Goal: Check status: Check status

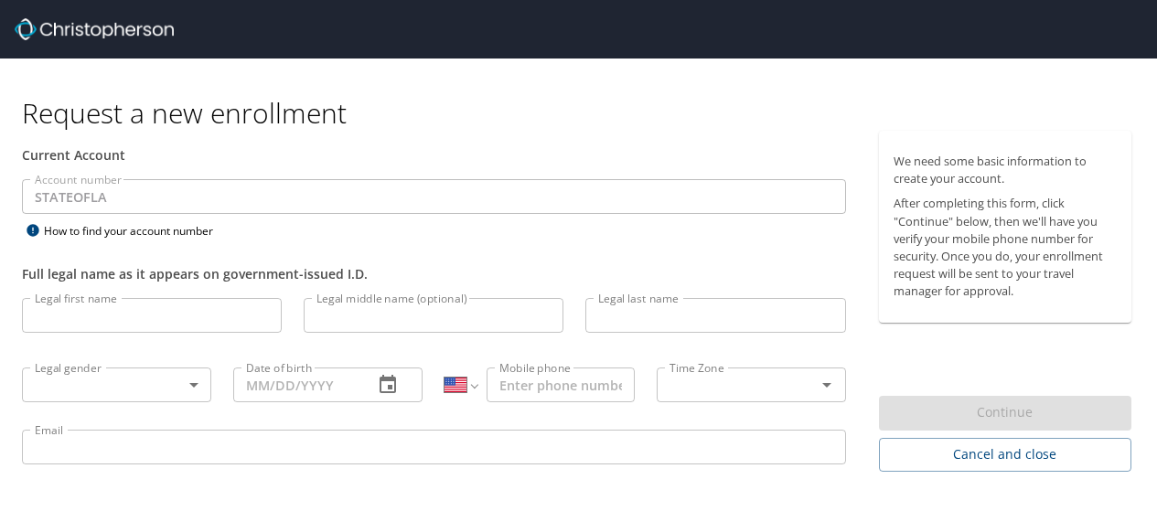
select select "US"
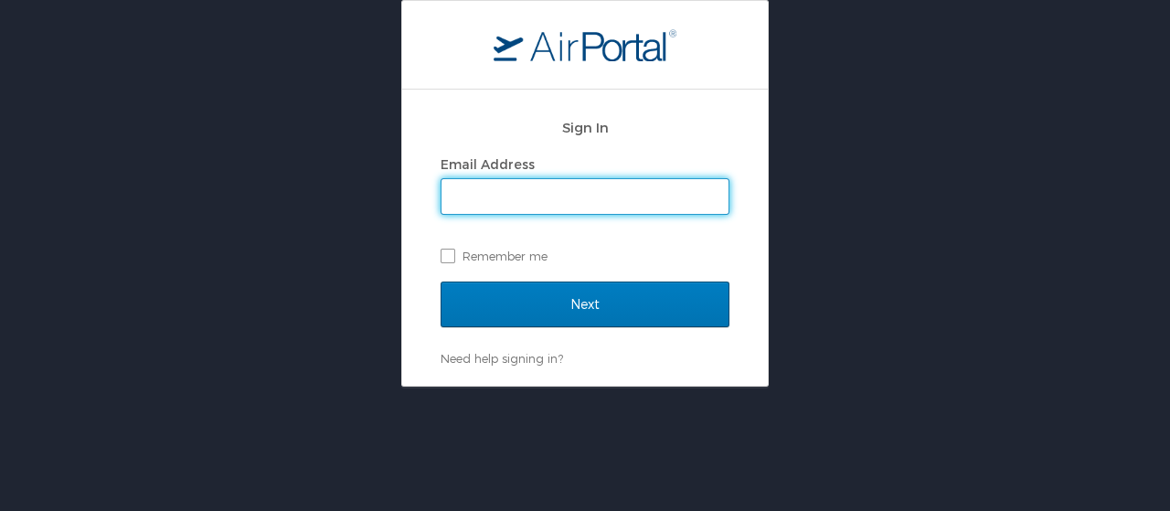
click at [539, 202] on input "Email Address" at bounding box center [585, 196] width 287 height 35
type input "Gracianna.Averitt@la.gov"
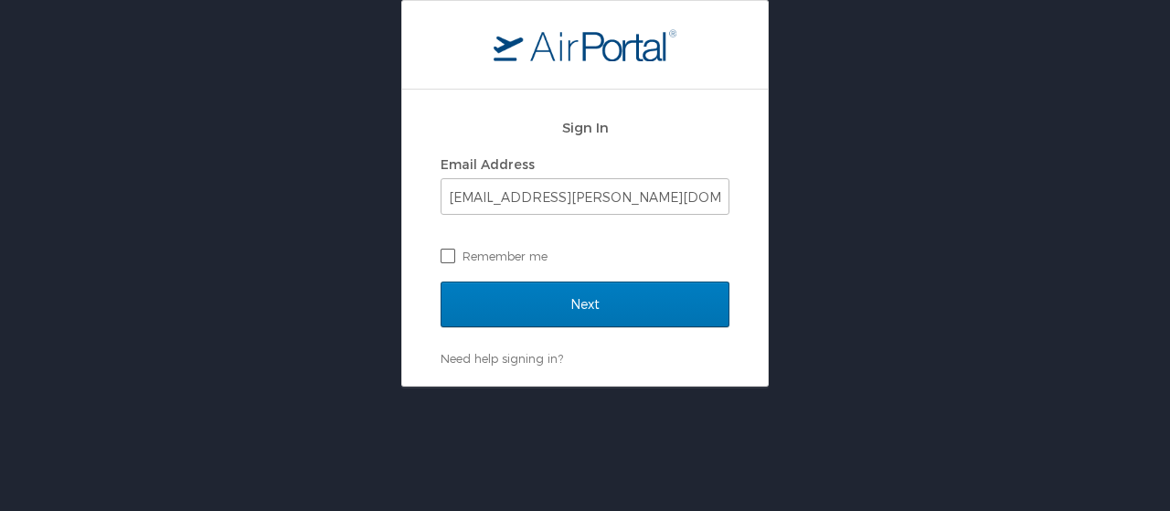
click at [452, 249] on label "Remember me" at bounding box center [585, 255] width 289 height 27
click at [452, 249] on input "Remember me" at bounding box center [447, 255] width 12 height 12
checkbox input "true"
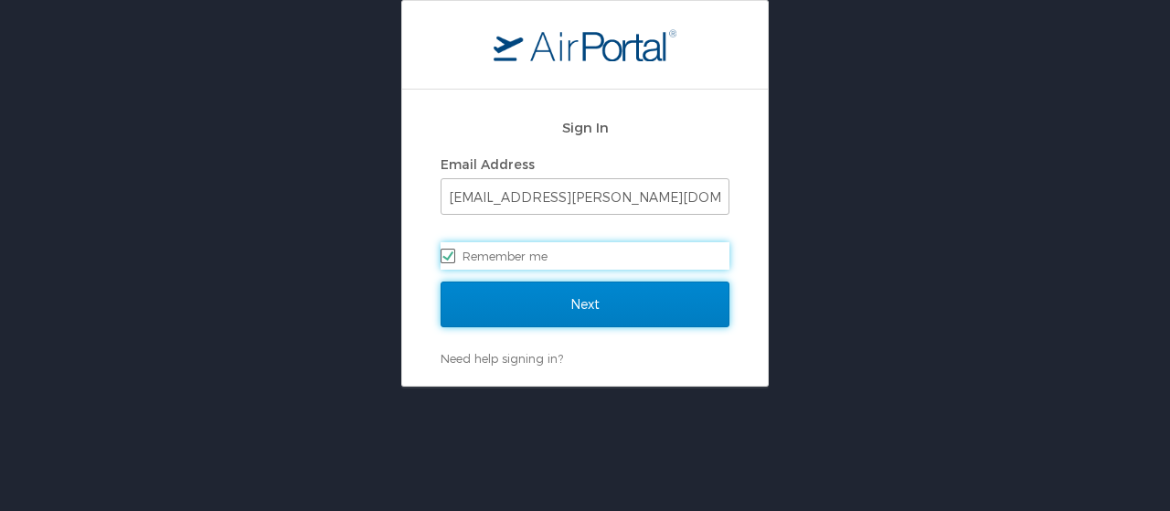
click at [517, 291] on input "Next" at bounding box center [585, 305] width 289 height 46
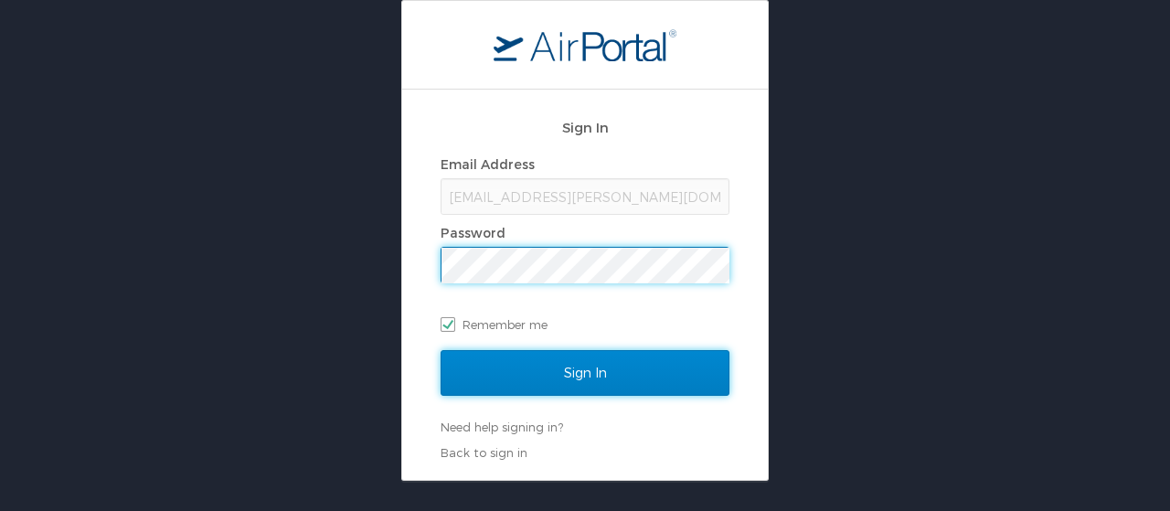
click at [579, 375] on input "Sign In" at bounding box center [585, 373] width 289 height 46
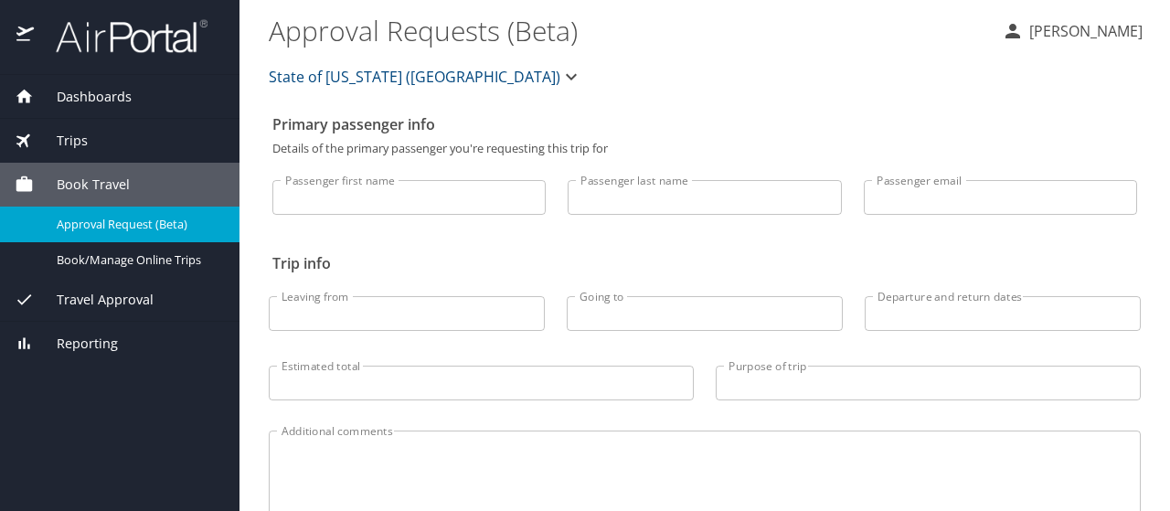
click at [80, 140] on span "Trips" at bounding box center [61, 141] width 54 height 20
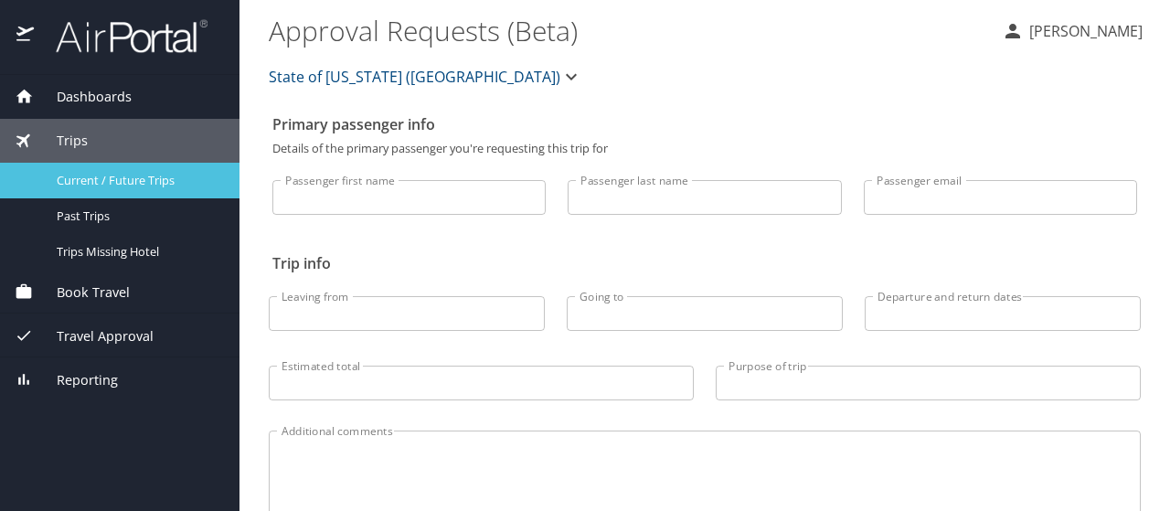
click at [108, 178] on span "Current / Future Trips" at bounding box center [137, 180] width 161 height 17
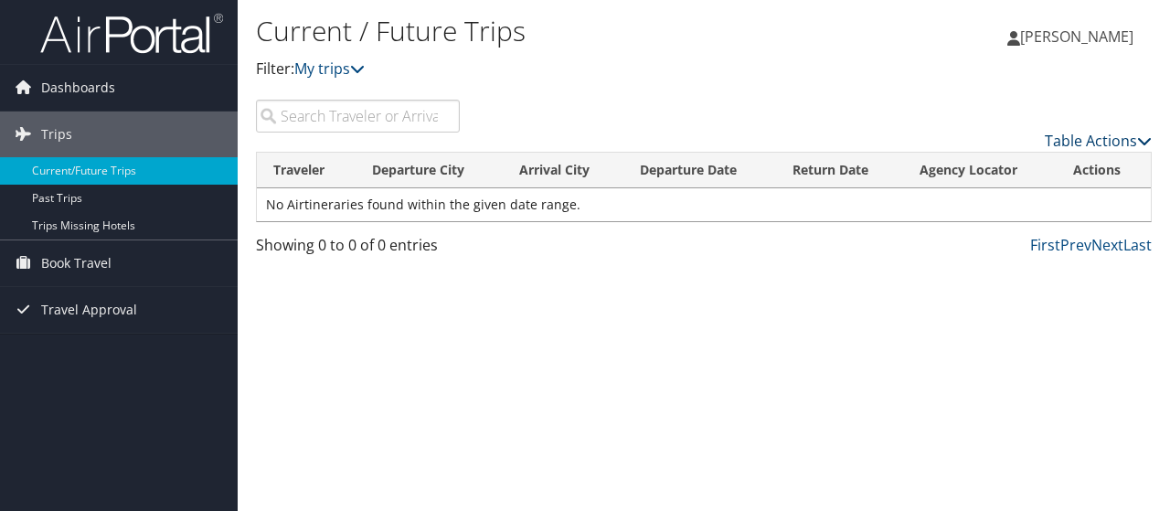
click at [1117, 138] on link "Table Actions" at bounding box center [1098, 141] width 107 height 20
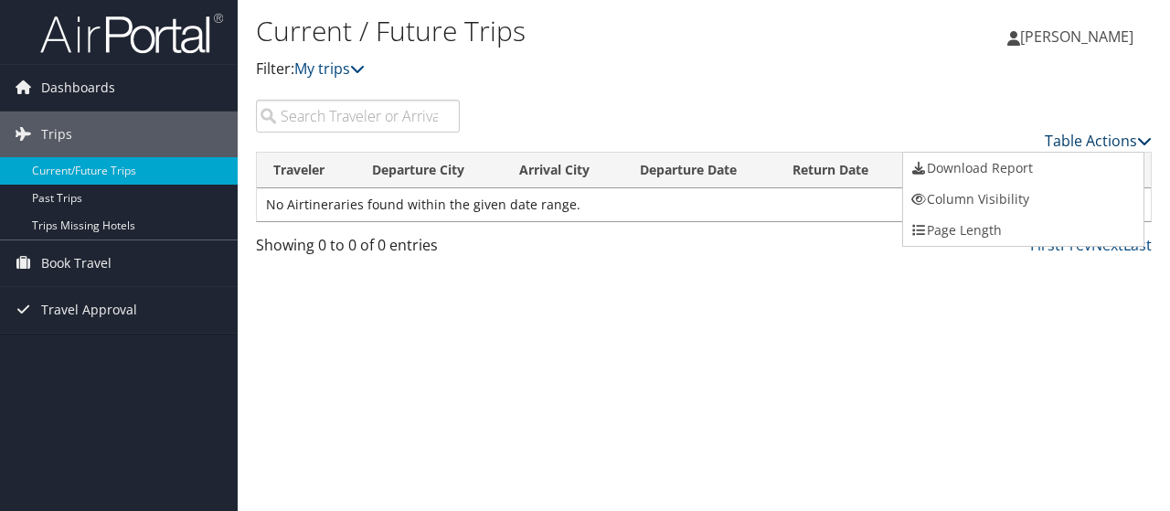
click at [1117, 138] on div at bounding box center [585, 255] width 1170 height 511
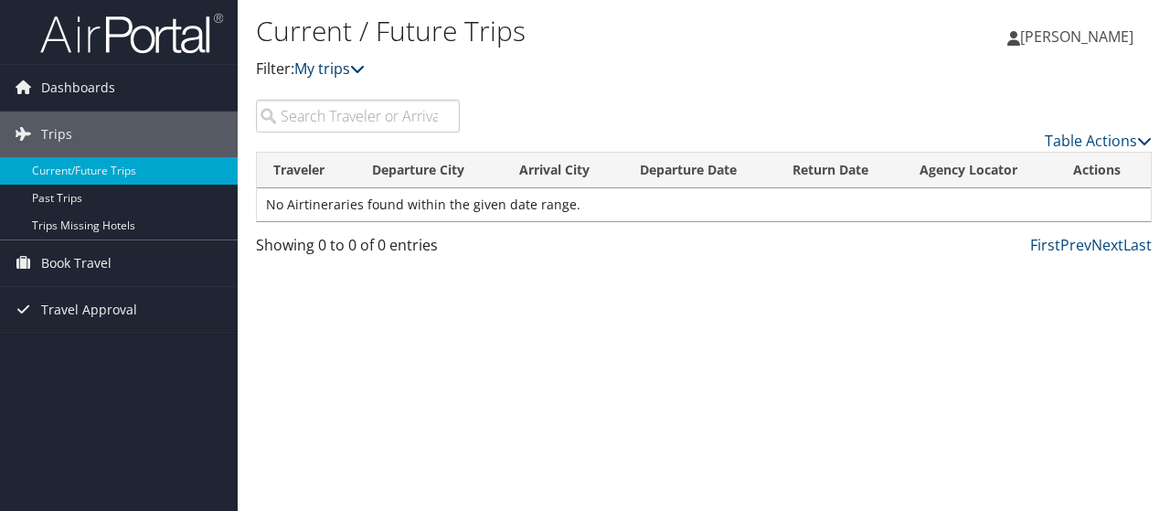
click at [349, 72] on link "My trips" at bounding box center [329, 69] width 70 height 20
click at [326, 123] on input "search" at bounding box center [358, 116] width 204 height 33
type input "s"
click at [56, 306] on span "Travel Approval" at bounding box center [89, 310] width 96 height 46
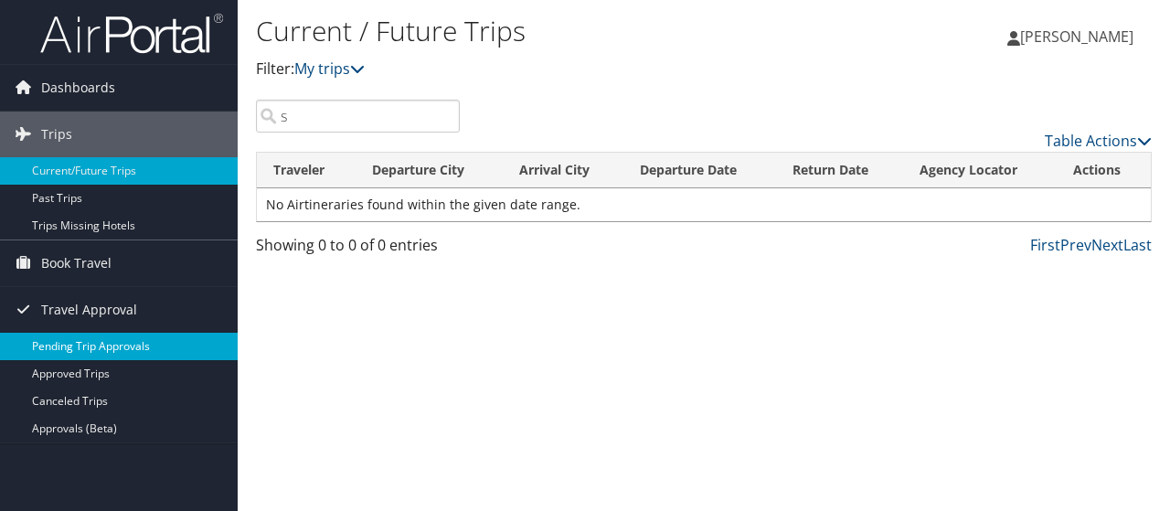
click at [79, 341] on link "Pending Trip Approvals" at bounding box center [119, 346] width 238 height 27
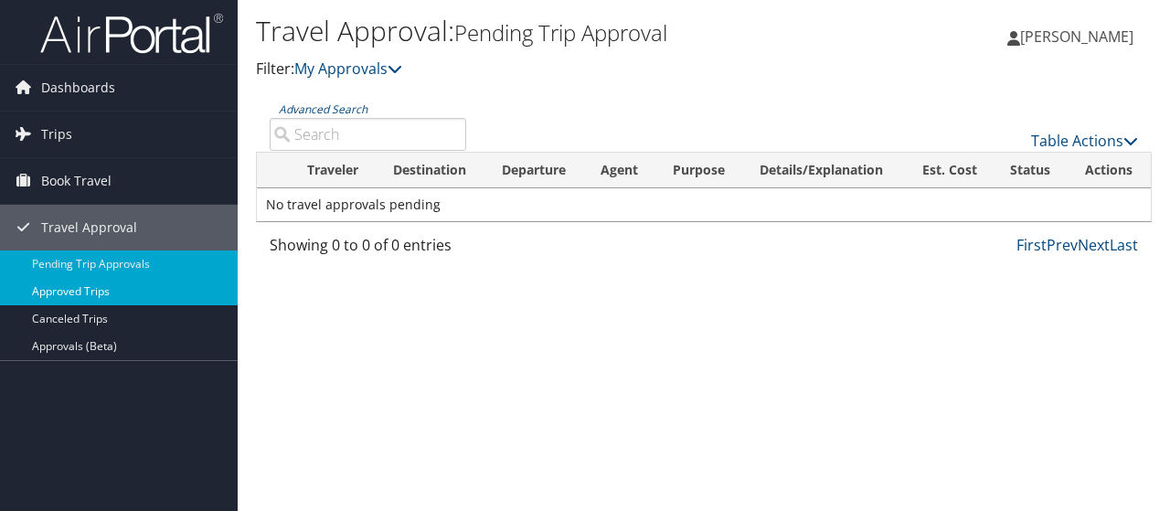
click at [100, 297] on link "Approved Trips" at bounding box center [119, 291] width 238 height 27
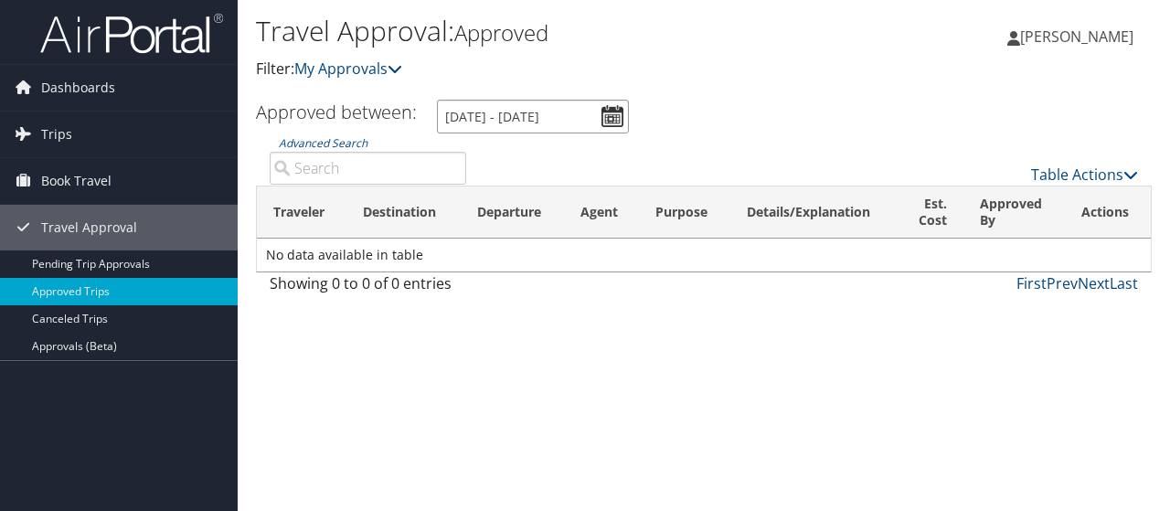
click at [550, 114] on input "8/5/2025 - 9/5/2025" at bounding box center [533, 117] width 192 height 34
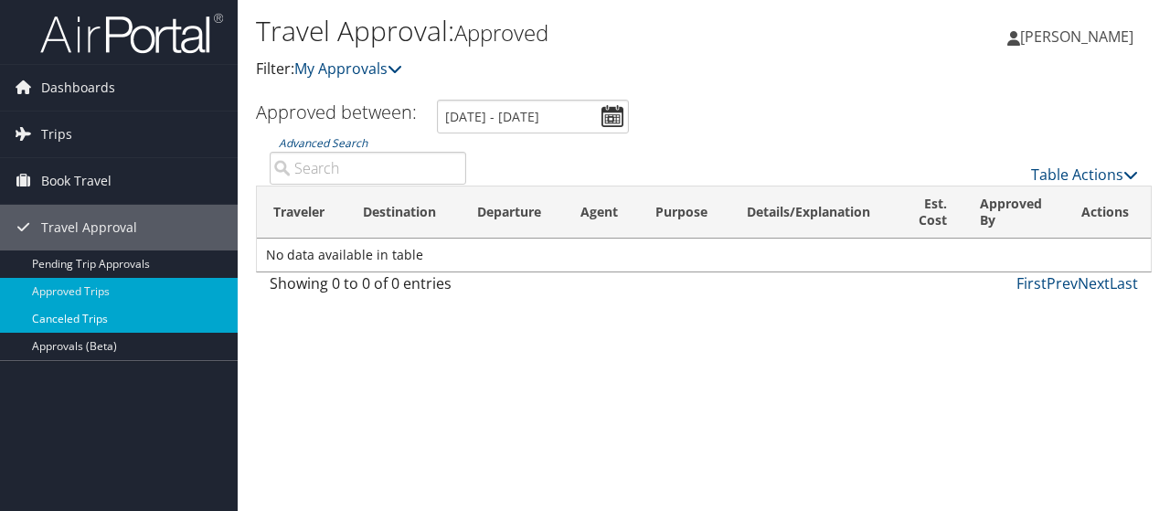
click at [92, 321] on link "Canceled Trips" at bounding box center [119, 318] width 238 height 27
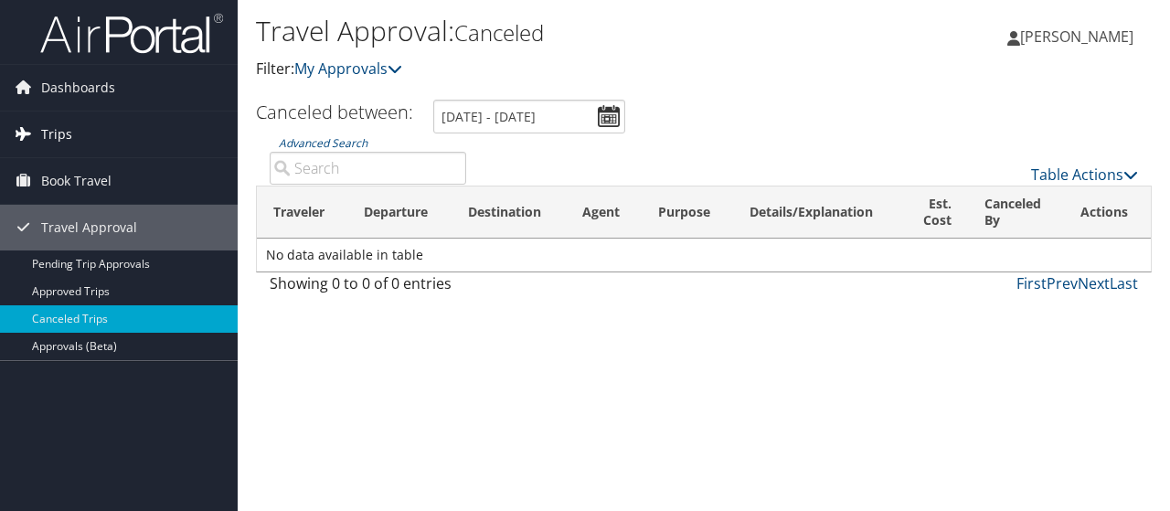
click at [55, 124] on span "Trips" at bounding box center [56, 135] width 31 height 46
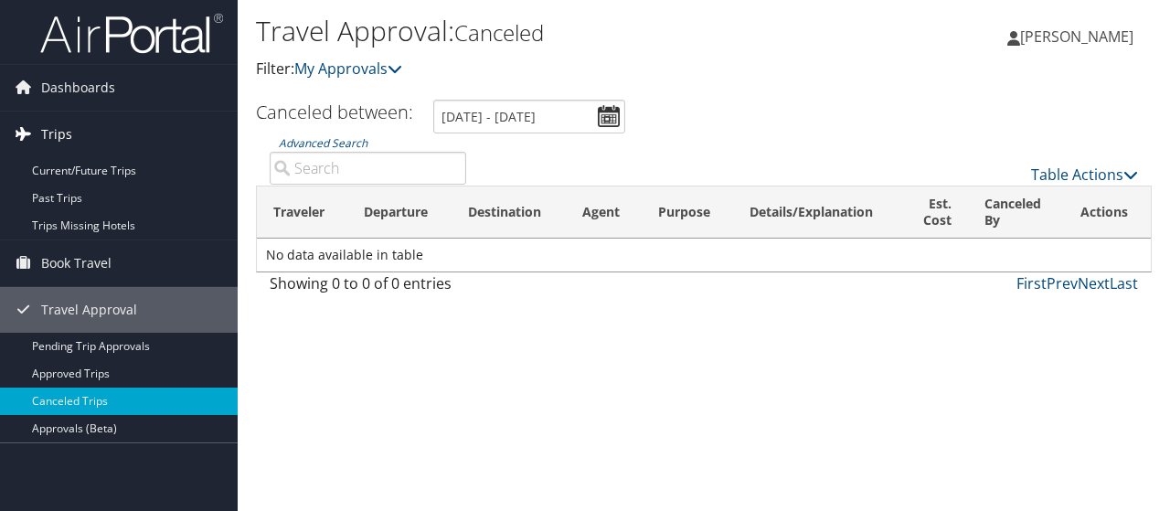
click at [17, 131] on icon at bounding box center [22, 133] width 27 height 27
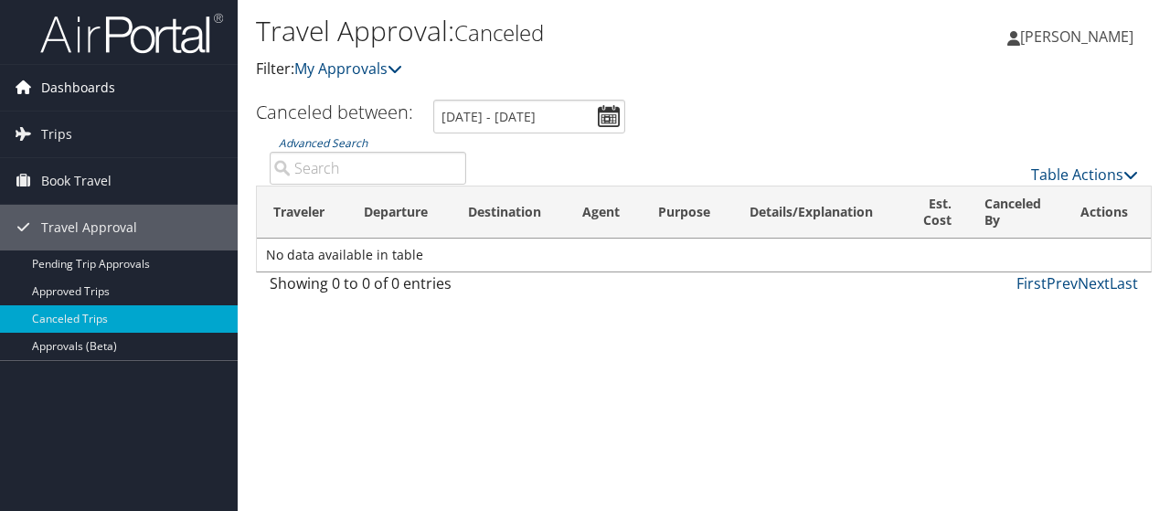
click at [38, 74] on link "Dashboards" at bounding box center [119, 88] width 238 height 46
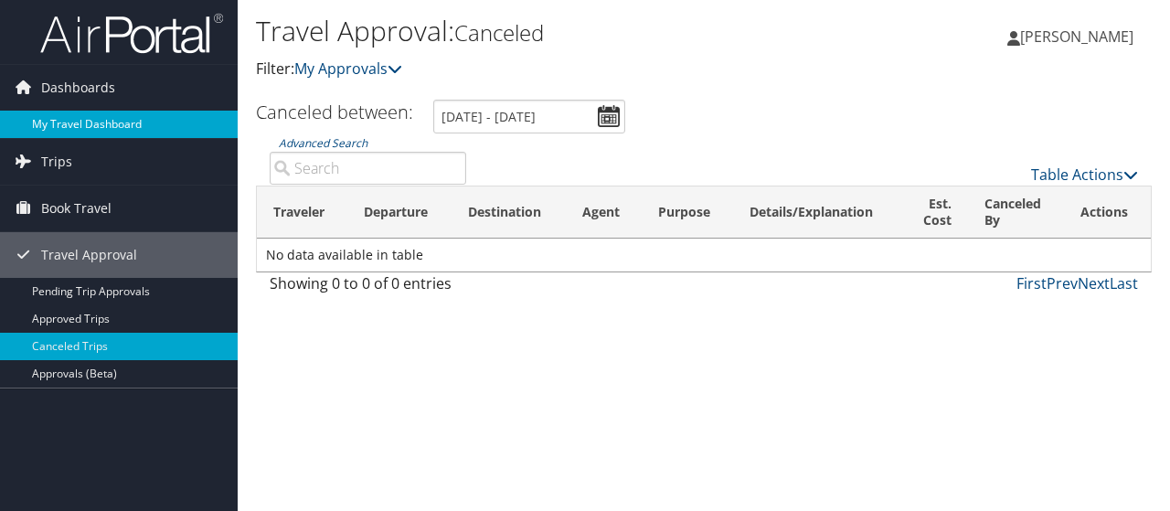
click at [57, 116] on link "My Travel Dashboard" at bounding box center [119, 124] width 238 height 27
